Goal: Transaction & Acquisition: Purchase product/service

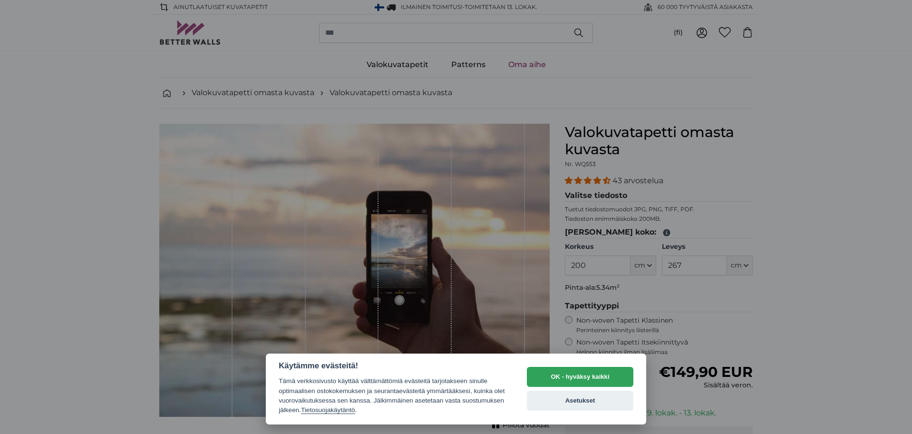
select select "**"
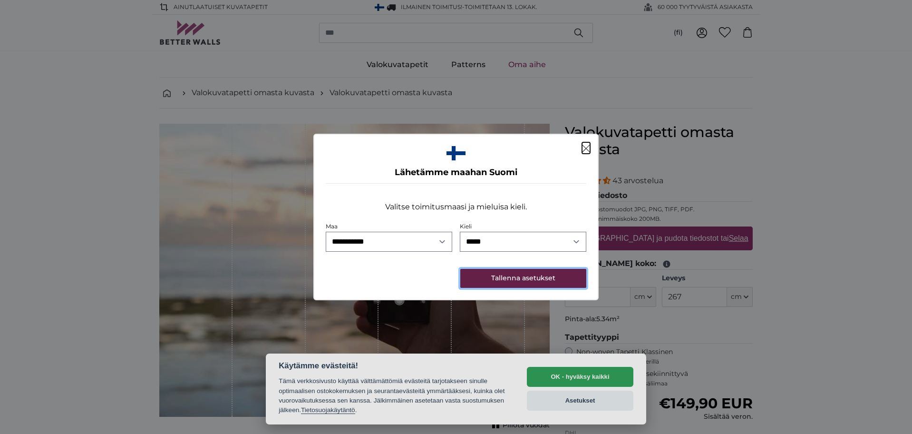
click at [519, 279] on button "Tallenna asetukset" at bounding box center [523, 278] width 126 height 19
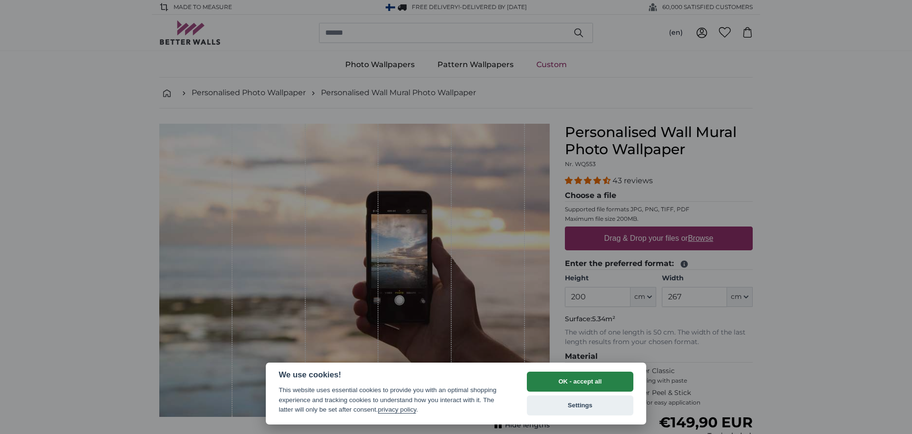
click at [576, 387] on button "OK - accept all" at bounding box center [580, 381] width 107 height 20
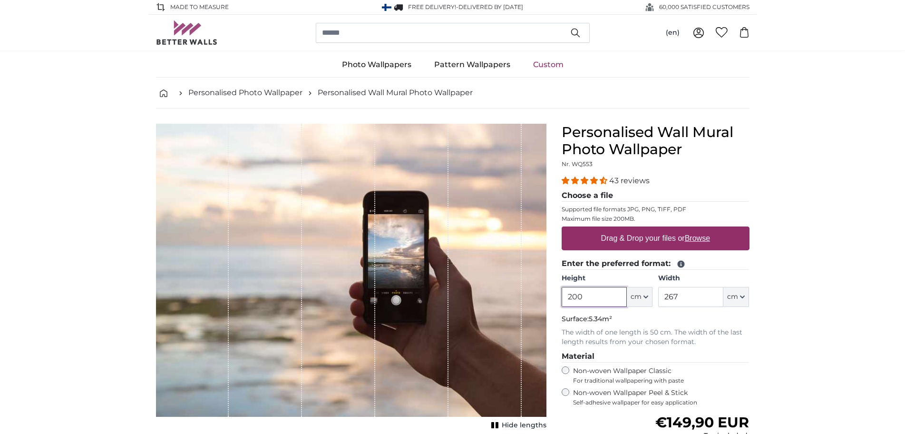
click at [551, 302] on product-detail "Cancel Crop image Hide lengths Personalised Wall Mural Photo Wallpaper Nr. WQ55…" at bounding box center [452, 338] width 609 height 461
click at [600, 299] on input "200" at bounding box center [594, 297] width 65 height 20
drag, startPoint x: 603, startPoint y: 302, endPoint x: 564, endPoint y: 298, distance: 38.8
click at [564, 298] on input "200" at bounding box center [594, 297] width 65 height 20
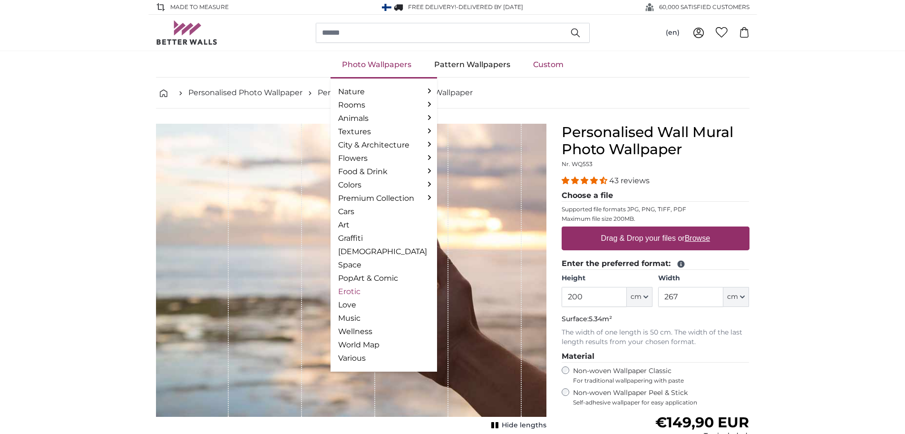
click at [355, 292] on link "Erotic" at bounding box center [383, 291] width 91 height 11
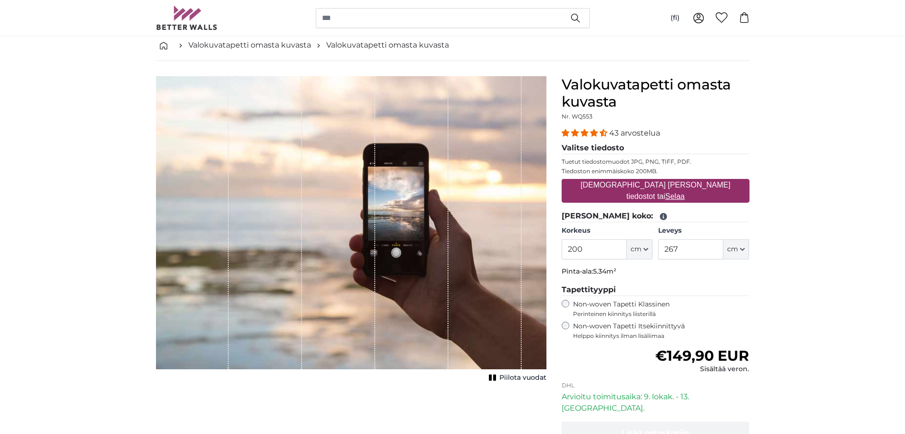
scroll to position [95, 0]
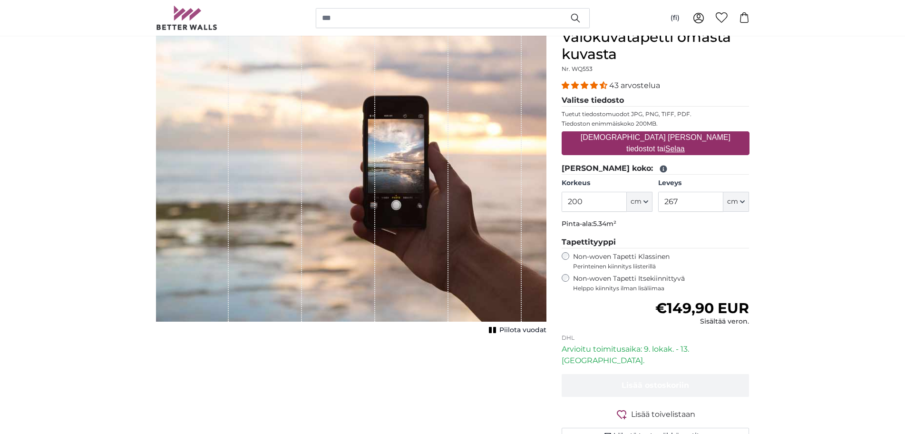
drag, startPoint x: 601, startPoint y: 207, endPoint x: 565, endPoint y: 207, distance: 35.2
click at [565, 207] on input "200" at bounding box center [594, 202] width 65 height 20
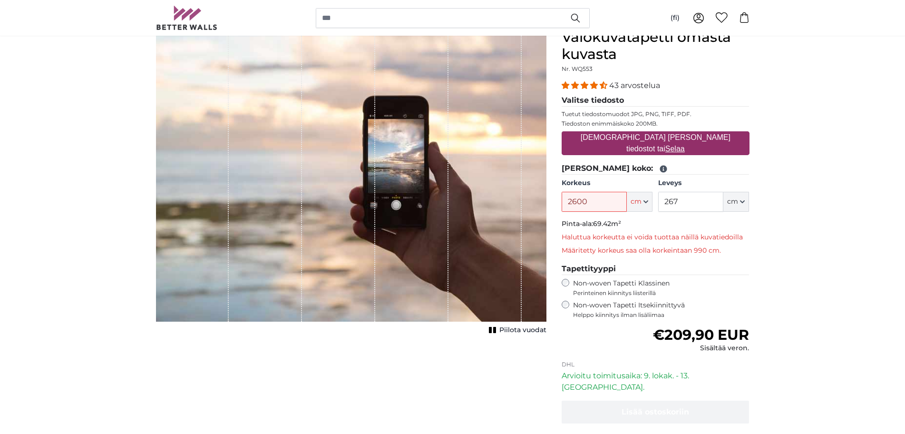
drag, startPoint x: 581, startPoint y: 202, endPoint x: 575, endPoint y: 208, distance: 8.7
click at [575, 208] on input "2600" at bounding box center [594, 202] width 65 height 20
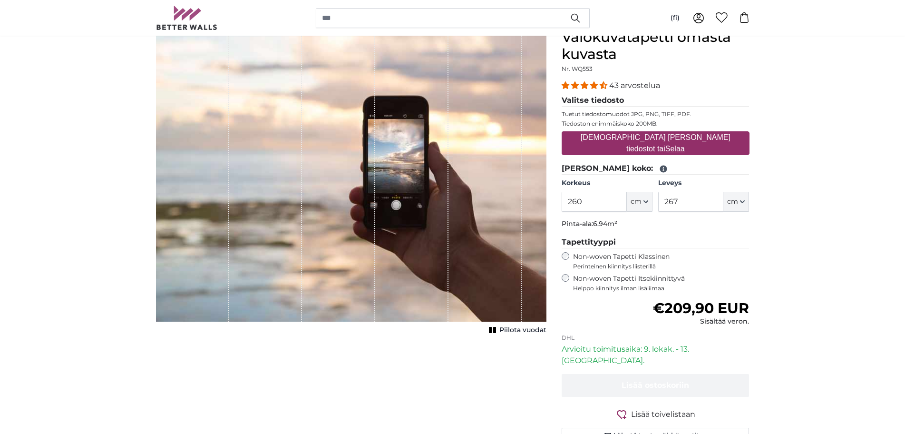
type input "260"
drag, startPoint x: 680, startPoint y: 206, endPoint x: 667, endPoint y: 208, distance: 13.4
click at [664, 206] on input "267" at bounding box center [690, 202] width 65 height 20
type input "300"
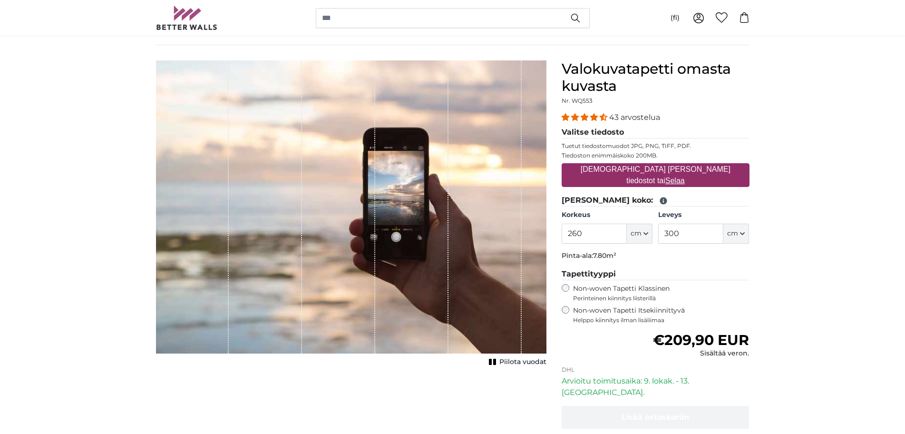
scroll to position [95, 0]
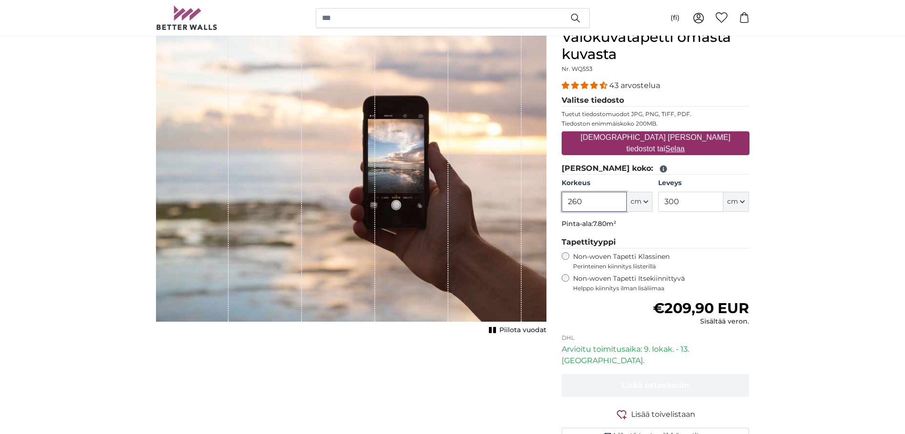
drag, startPoint x: 590, startPoint y: 202, endPoint x: 573, endPoint y: 204, distance: 17.2
click at [573, 204] on input "260" at bounding box center [594, 202] width 65 height 20
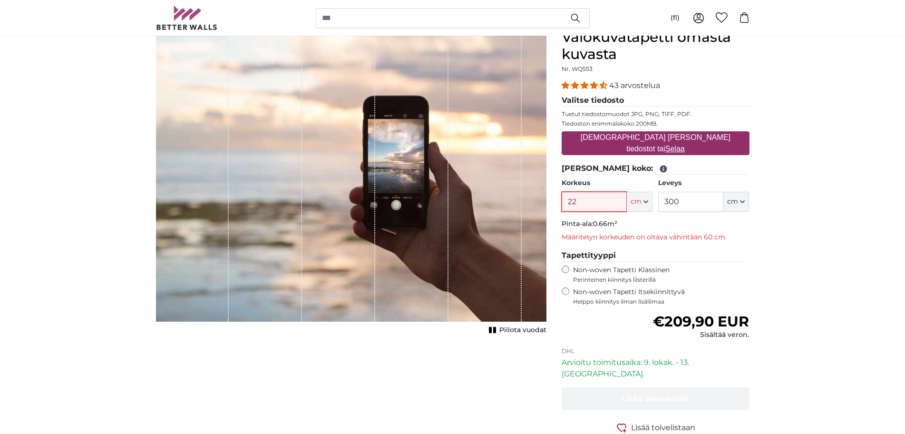
type input "2"
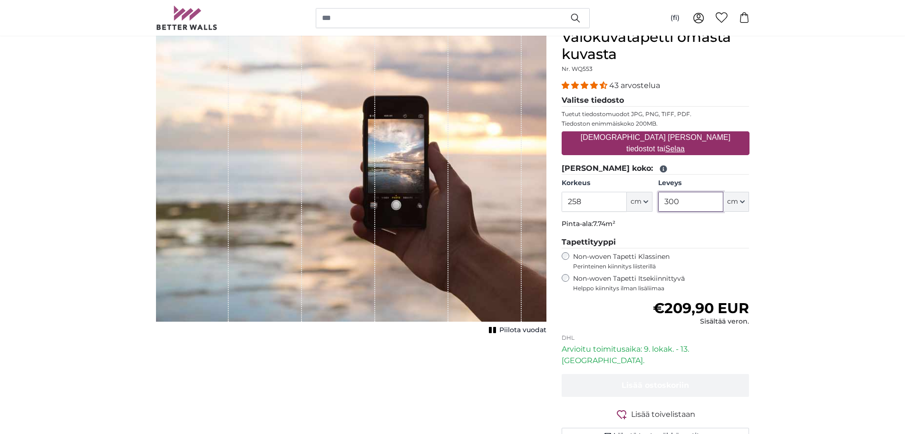
click at [686, 205] on input "300" at bounding box center [690, 202] width 65 height 20
drag, startPoint x: 683, startPoint y: 202, endPoint x: 667, endPoint y: 202, distance: 16.2
click at [667, 202] on input "300" at bounding box center [690, 202] width 65 height 20
click at [624, 149] on label "[DEMOGRAPHIC_DATA] [PERSON_NAME] tiedostot tai Selaa" at bounding box center [656, 143] width 188 height 30
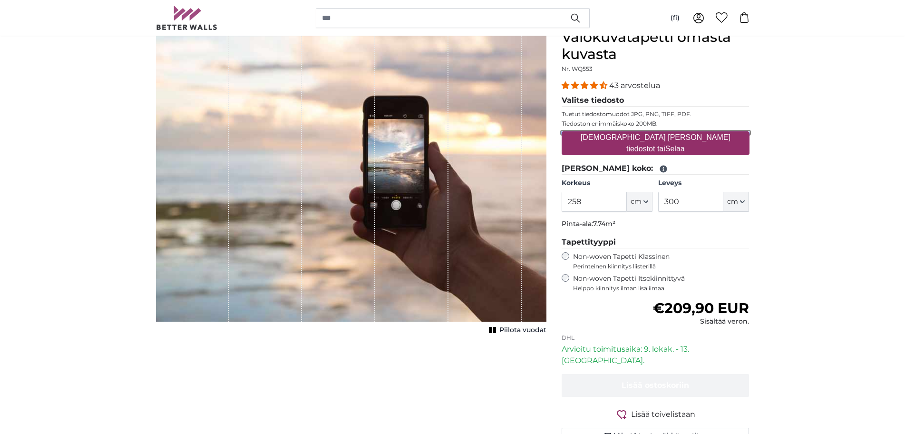
click at [624, 134] on input "[DEMOGRAPHIC_DATA] [PERSON_NAME] tiedostot tai Selaa" at bounding box center [656, 132] width 188 height 3
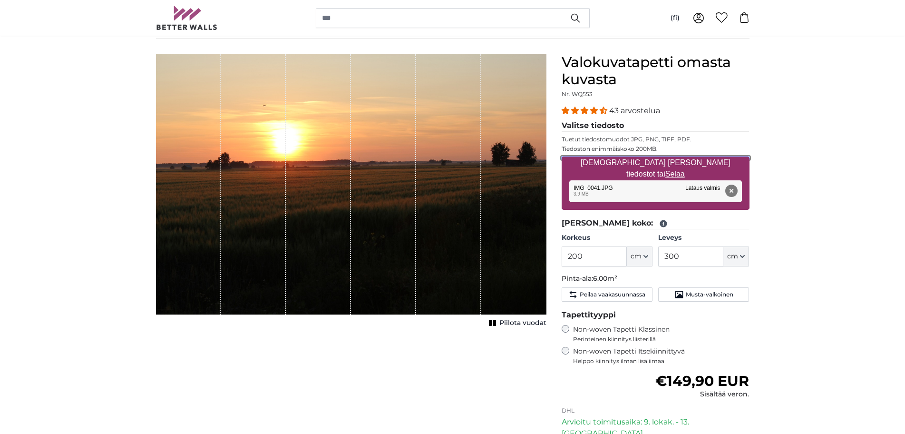
scroll to position [48, 0]
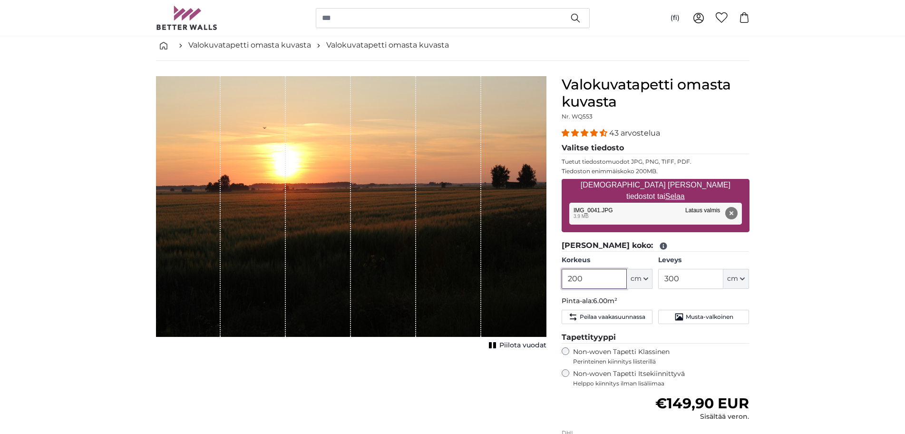
drag, startPoint x: 584, startPoint y: 280, endPoint x: 561, endPoint y: 276, distance: 23.6
click at [561, 276] on div "Valokuvatapetti [PERSON_NAME] kuvasta Nr. WQ553 43 arvostelua Valitse tiedosto …" at bounding box center [655, 319] width 203 height 486
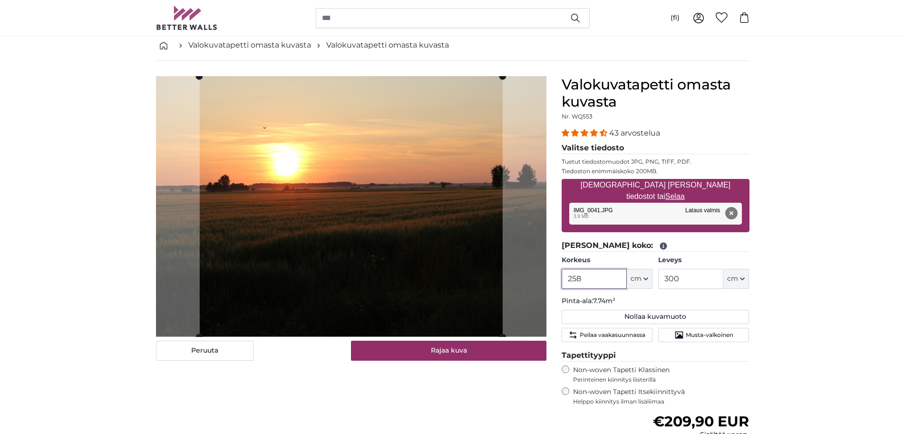
type input "258"
drag, startPoint x: 682, startPoint y: 277, endPoint x: 660, endPoint y: 280, distance: 22.5
click at [660, 280] on input "300" at bounding box center [690, 279] width 65 height 20
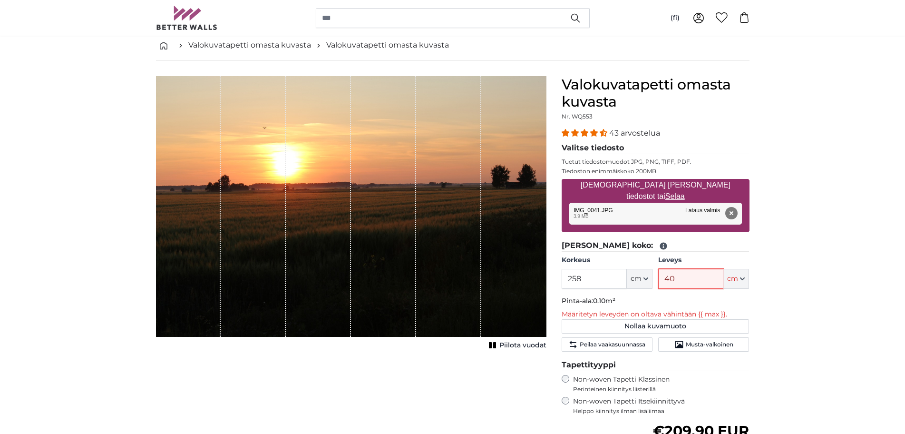
type input "400"
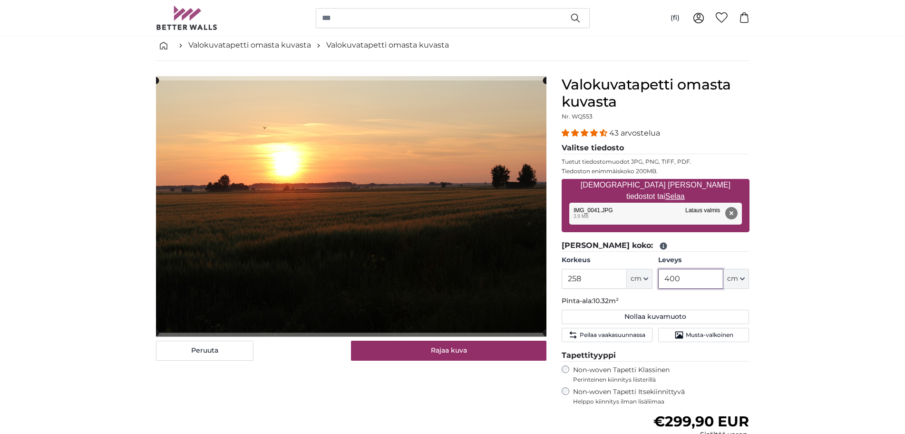
drag, startPoint x: 680, startPoint y: 280, endPoint x: 665, endPoint y: 281, distance: 15.2
click at [665, 281] on input "400" at bounding box center [690, 279] width 65 height 20
type input "400"
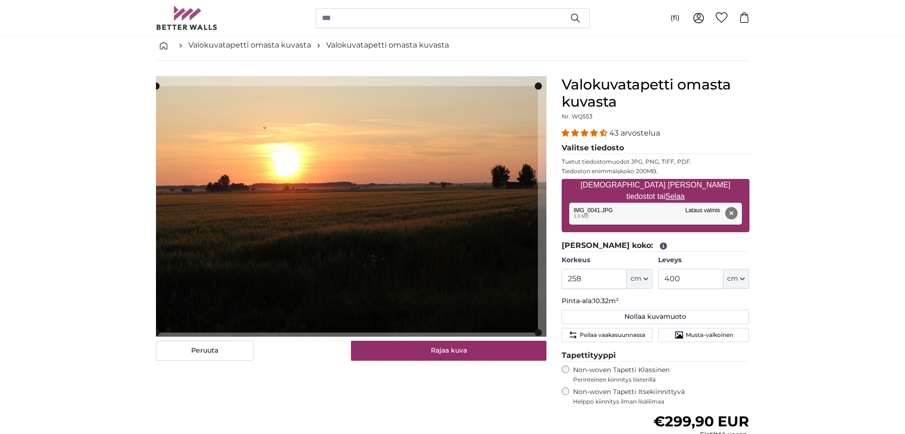
click at [539, 88] on cropper-handle at bounding box center [537, 85] width 7 height 7
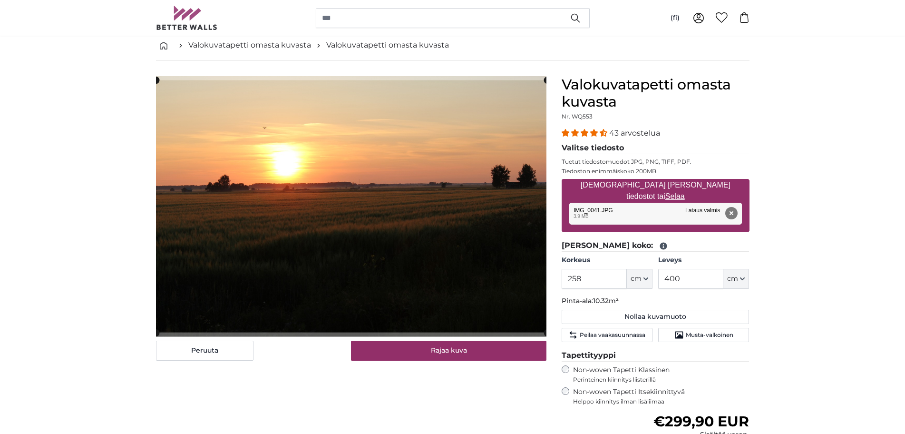
click at [551, 77] on div "[PERSON_NAME] kuva Piilota vuodat" at bounding box center [351, 328] width 406 height 504
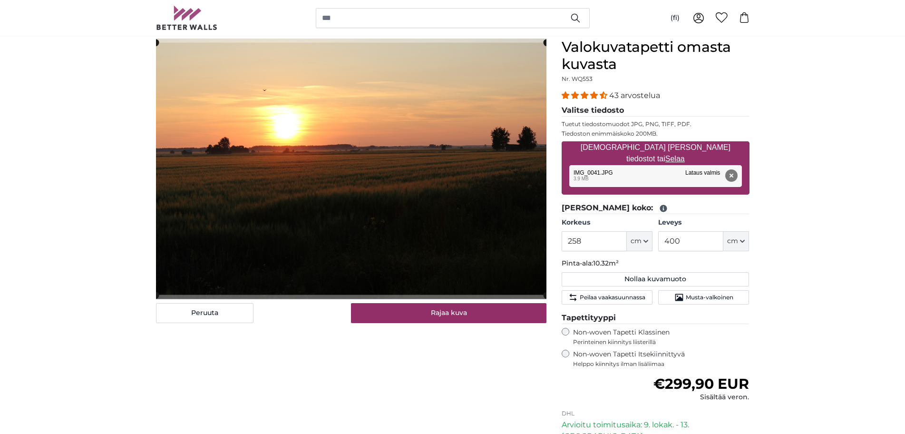
scroll to position [95, 0]
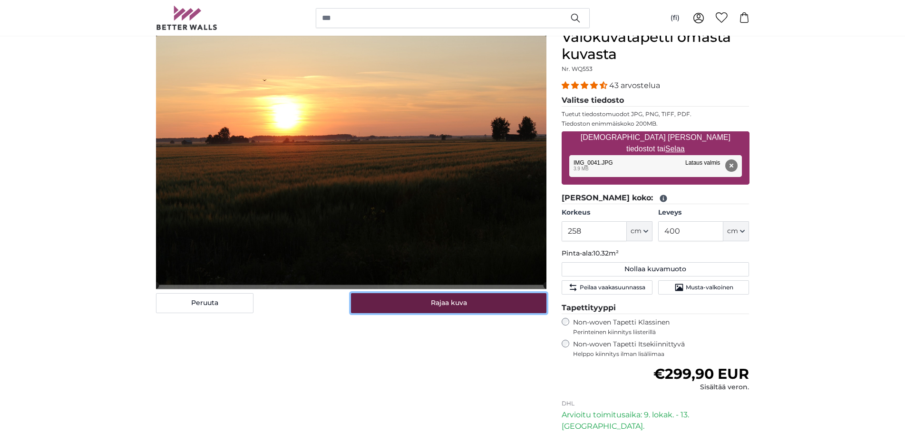
click at [507, 308] on button "Rajaa kuva" at bounding box center [448, 303] width 195 height 20
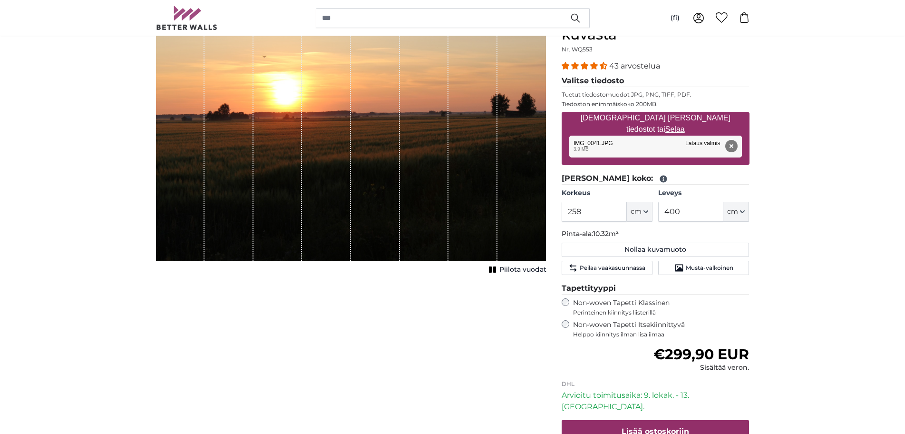
scroll to position [48, 0]
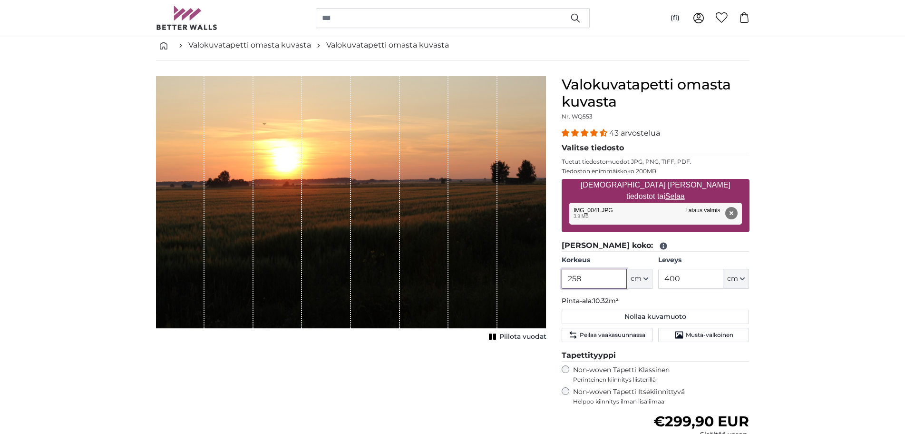
drag, startPoint x: 585, startPoint y: 280, endPoint x: 573, endPoint y: 282, distance: 12.6
click at [573, 282] on input "258" at bounding box center [594, 279] width 65 height 20
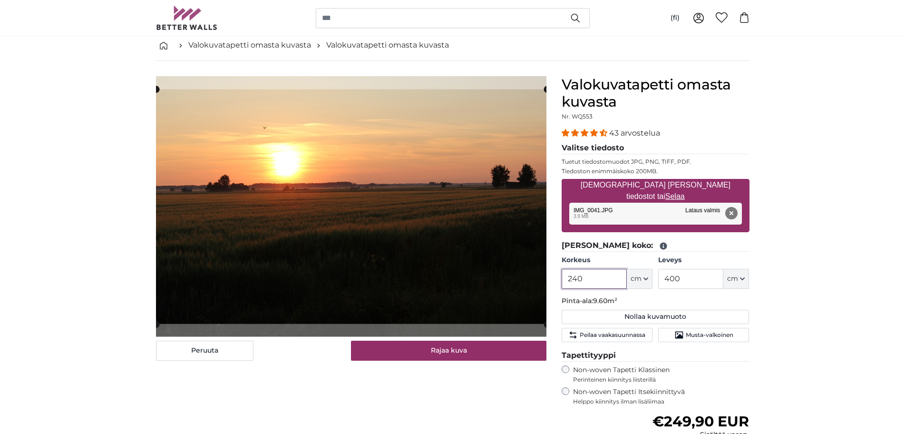
click at [560, 262] on product-detail "[PERSON_NAME] kuva Piilota vuodat Valokuvatapetti [PERSON_NAME] kuvasta Nr. WQ5…" at bounding box center [452, 320] width 609 height 519
click at [558, 144] on product-detail "[PERSON_NAME] kuva Piilota vuodat Valokuvatapetti [PERSON_NAME] kuvasta Nr. WQ5…" at bounding box center [452, 320] width 609 height 519
type input "240"
click at [679, 277] on input "400" at bounding box center [690, 279] width 65 height 20
drag, startPoint x: 681, startPoint y: 275, endPoint x: 661, endPoint y: 280, distance: 21.0
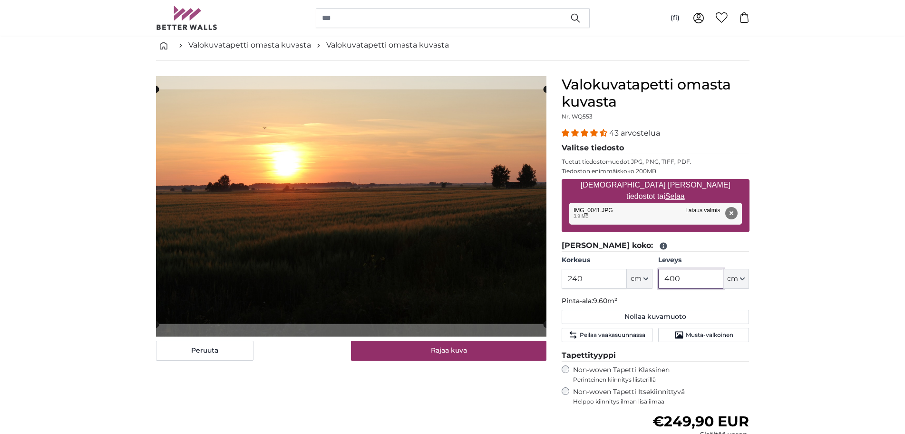
click at [661, 280] on input "400" at bounding box center [690, 279] width 65 height 20
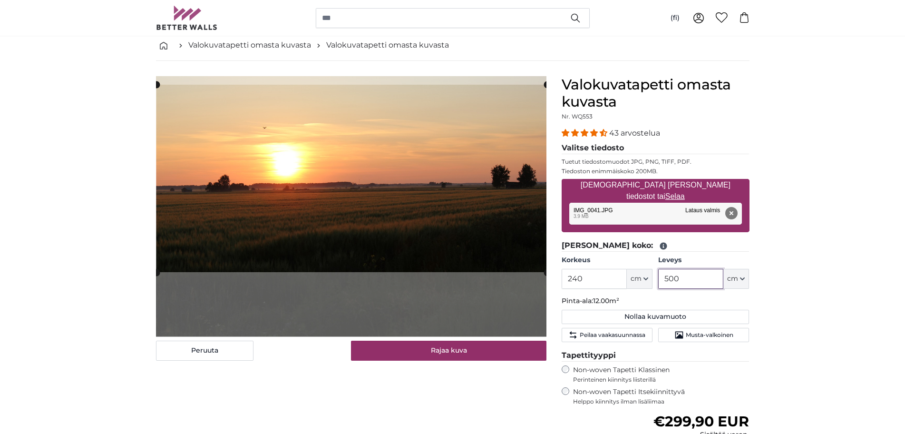
click at [497, 103] on cropper-handle at bounding box center [351, 178] width 390 height 187
type input "500"
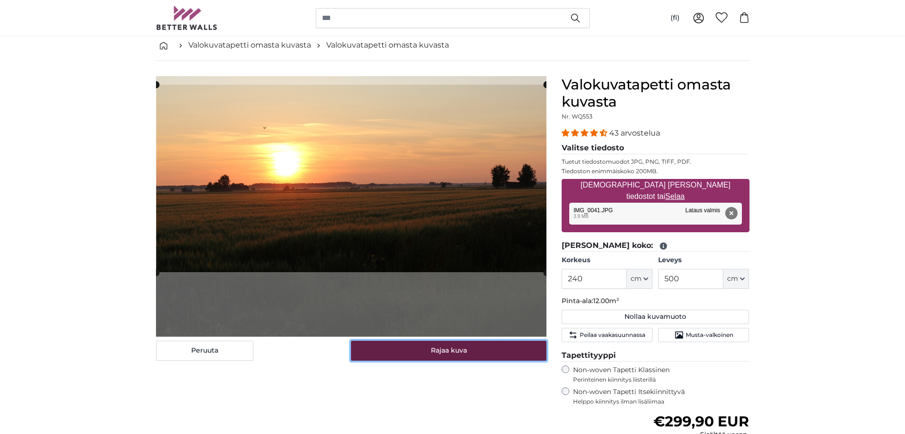
click at [423, 346] on button "Rajaa kuva" at bounding box center [448, 350] width 195 height 20
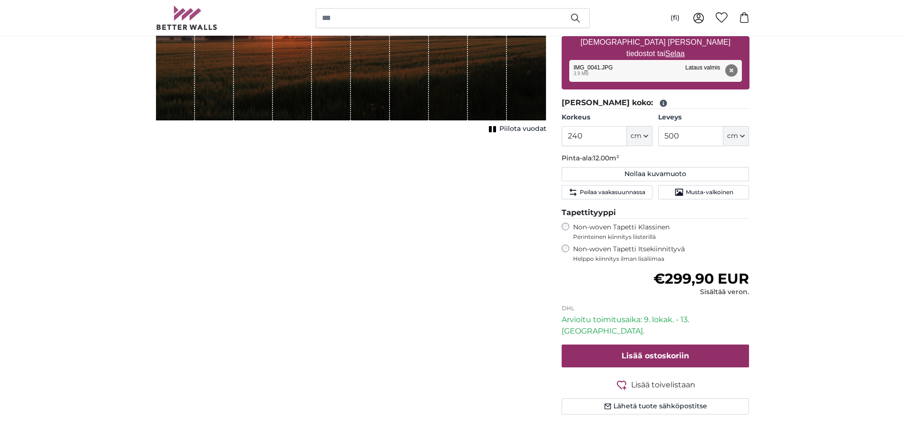
scroll to position [48, 0]
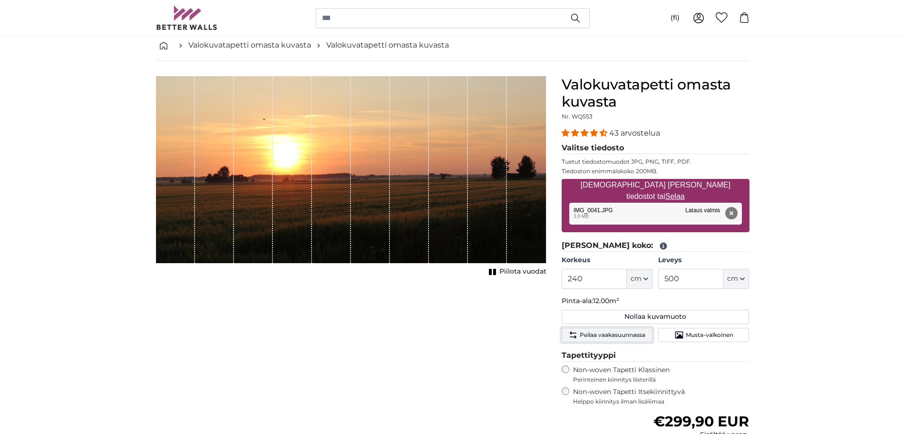
click at [601, 332] on span "Peilaa vaakasuunnassa" at bounding box center [613, 335] width 66 height 8
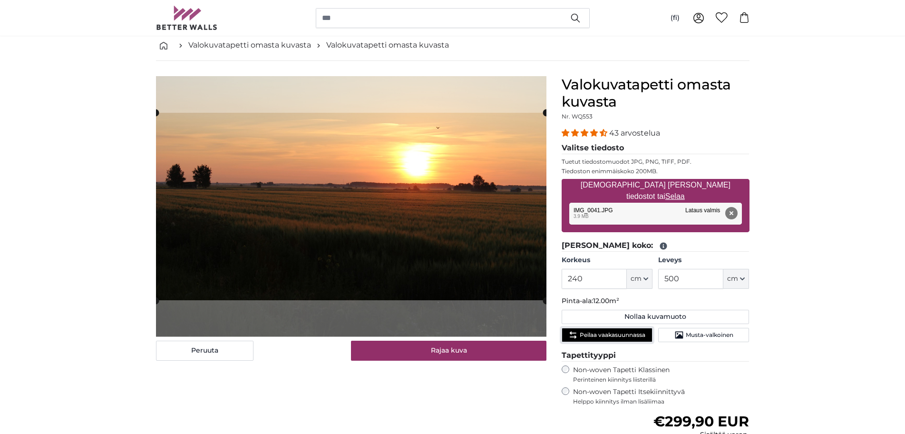
click at [601, 335] on span "Peilaa vaakasuunnassa" at bounding box center [613, 335] width 66 height 8
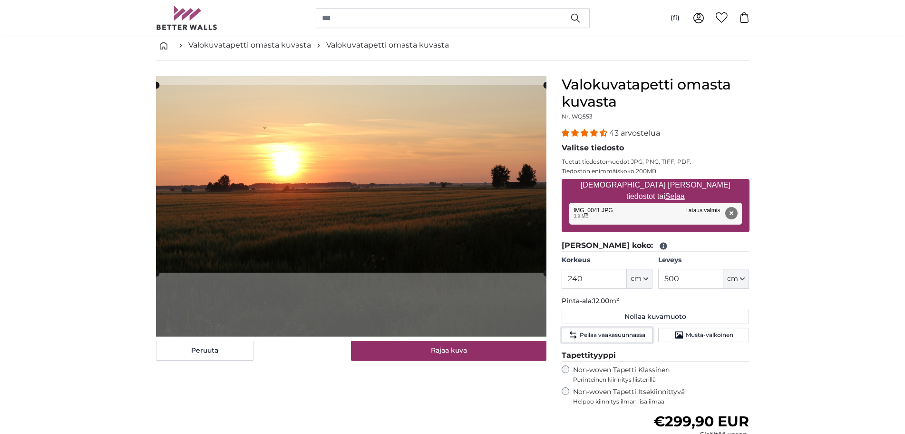
click at [361, 190] on cropper-handle at bounding box center [351, 178] width 390 height 187
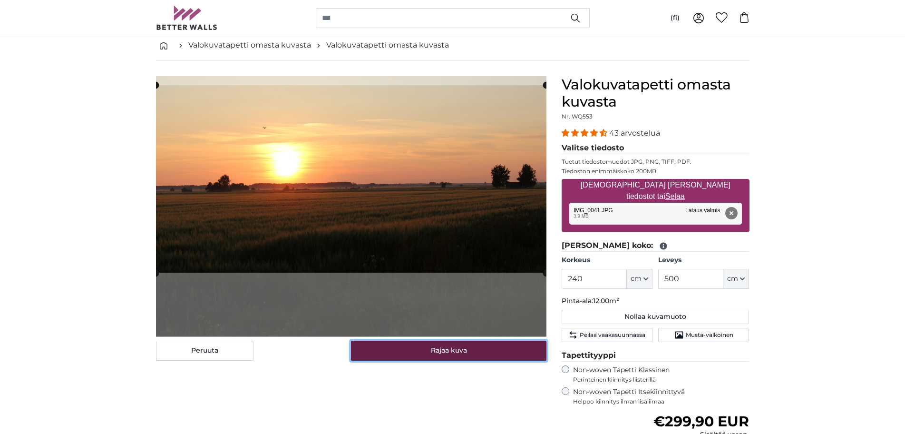
click at [418, 356] on button "Rajaa kuva" at bounding box center [448, 350] width 195 height 20
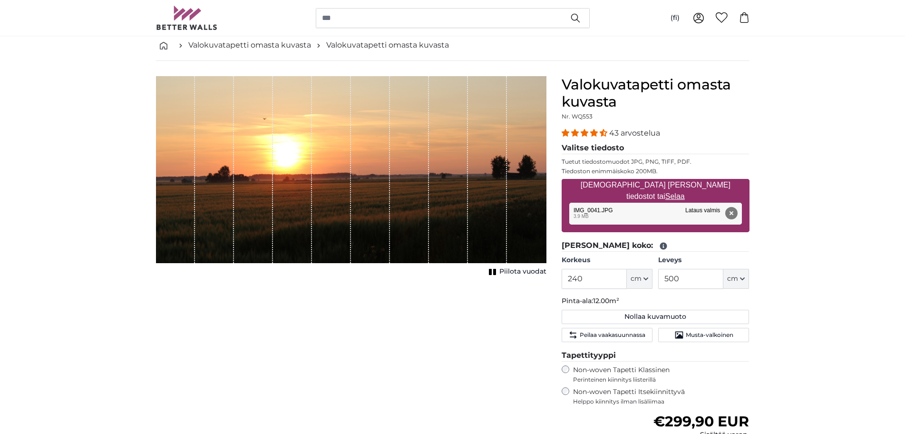
click at [495, 275] on button "Piilota vuodat" at bounding box center [516, 271] width 60 height 13
click at [494, 275] on button "Näytä vuodat" at bounding box center [517, 271] width 58 height 13
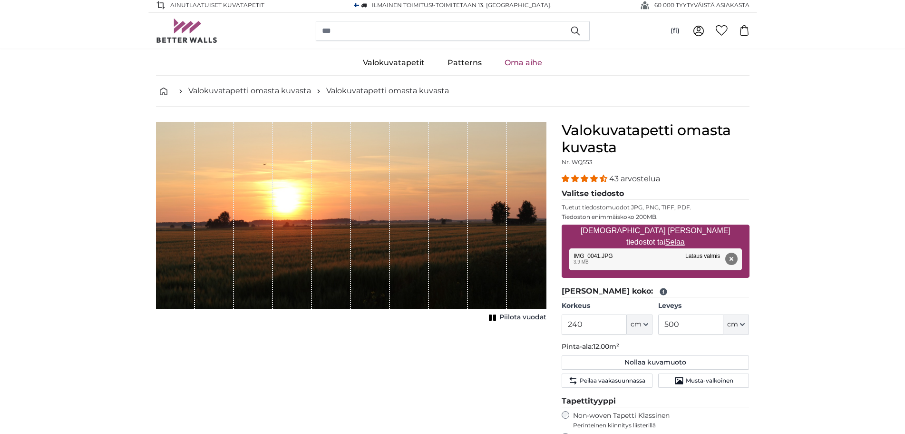
scroll to position [0, 0]
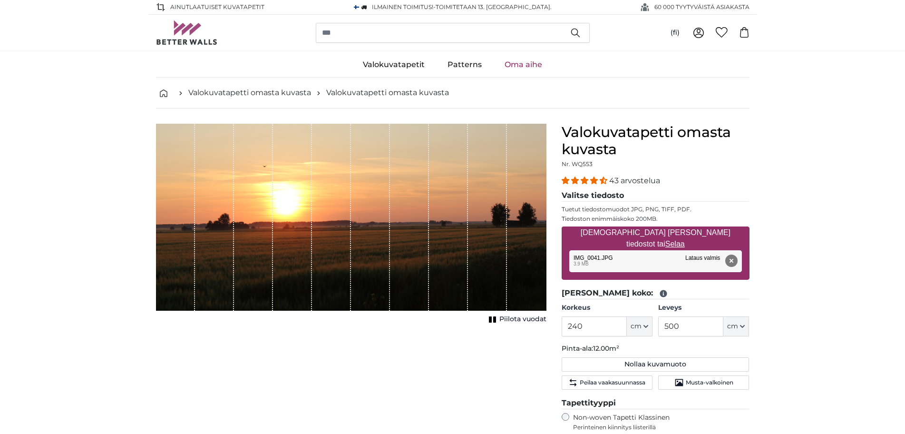
click at [428, 212] on div "1 of 1" at bounding box center [409, 217] width 39 height 187
click at [499, 319] on button "Piilota vuodat" at bounding box center [516, 318] width 60 height 13
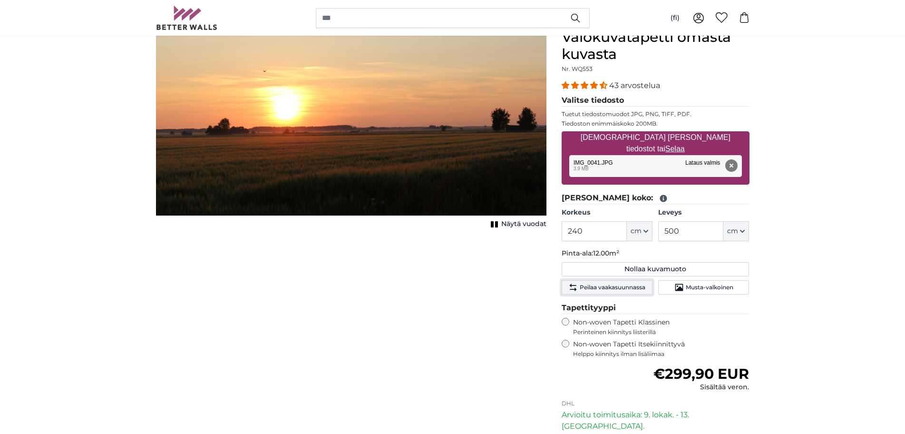
click at [579, 292] on button "Peilaa vaakasuunnassa" at bounding box center [607, 287] width 91 height 14
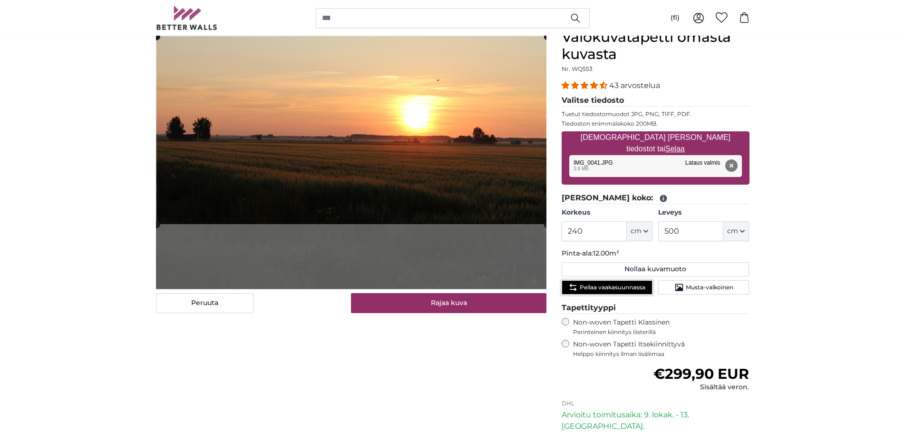
click at [447, 149] on cropper-handle at bounding box center [351, 130] width 390 height 187
click at [592, 290] on span "Peilaa vaakasuunnassa" at bounding box center [613, 287] width 66 height 8
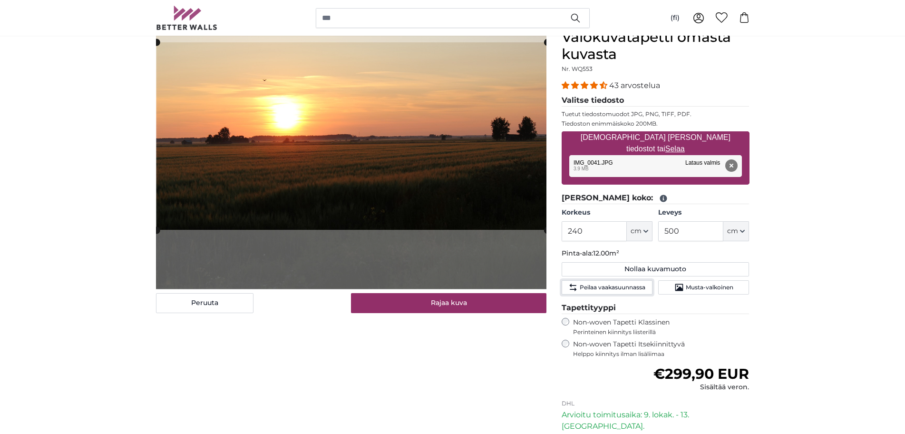
click at [393, 135] on cropper-handle at bounding box center [351, 135] width 390 height 187
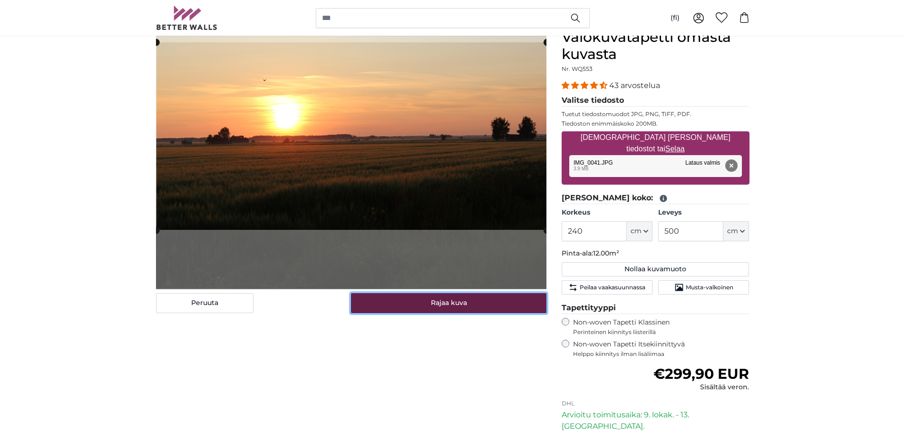
click at [393, 305] on button "Rajaa kuva" at bounding box center [448, 303] width 195 height 20
